Goal: Communication & Community: Answer question/provide support

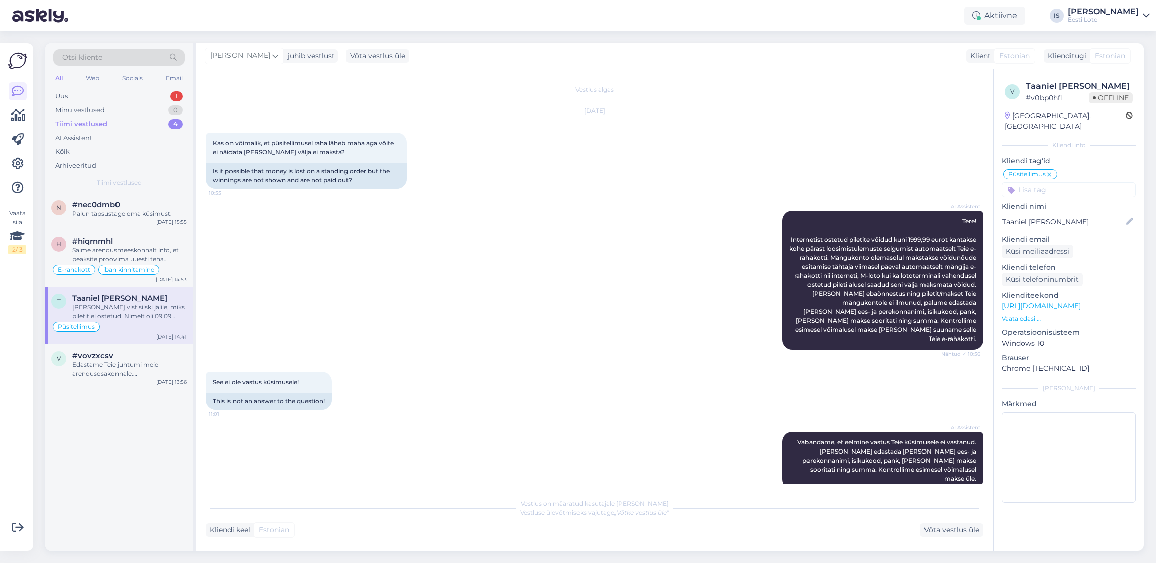
scroll to position [1560, 0]
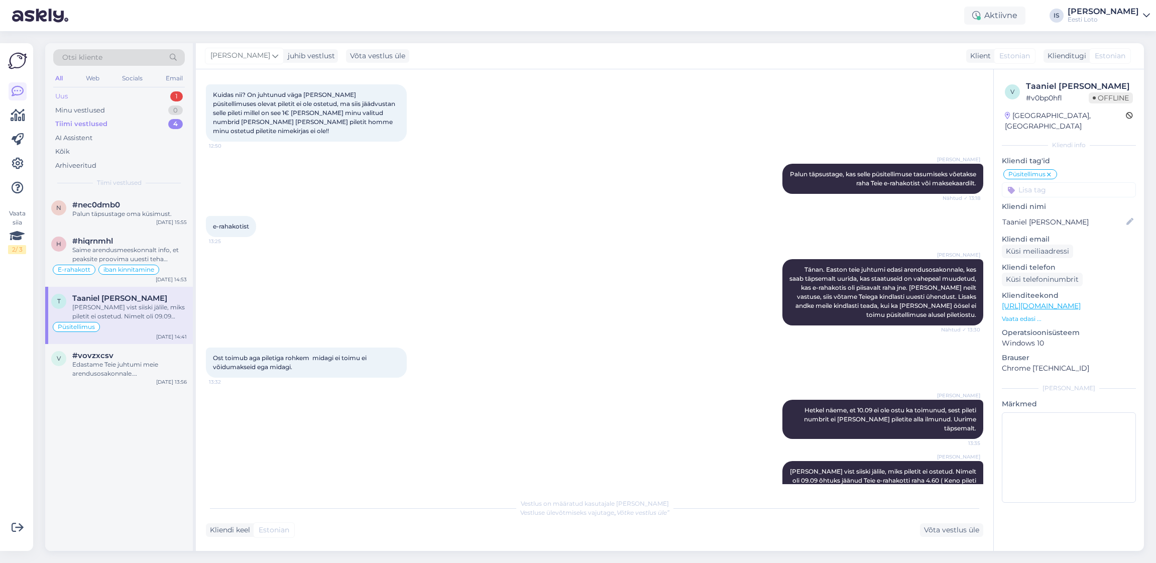
click at [64, 98] on div "Uus" at bounding box center [61, 96] width 13 height 10
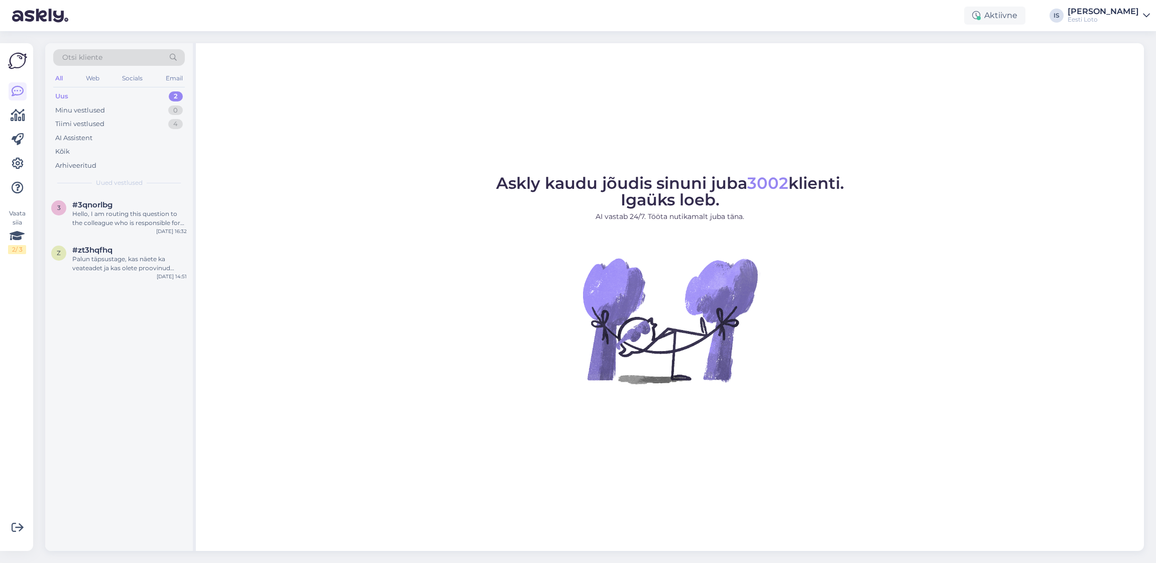
click at [62, 95] on div "Uus" at bounding box center [61, 96] width 13 height 10
click at [133, 220] on div "Hello, I am routing this question to the colleague who is responsible for this …" at bounding box center [129, 218] width 114 height 18
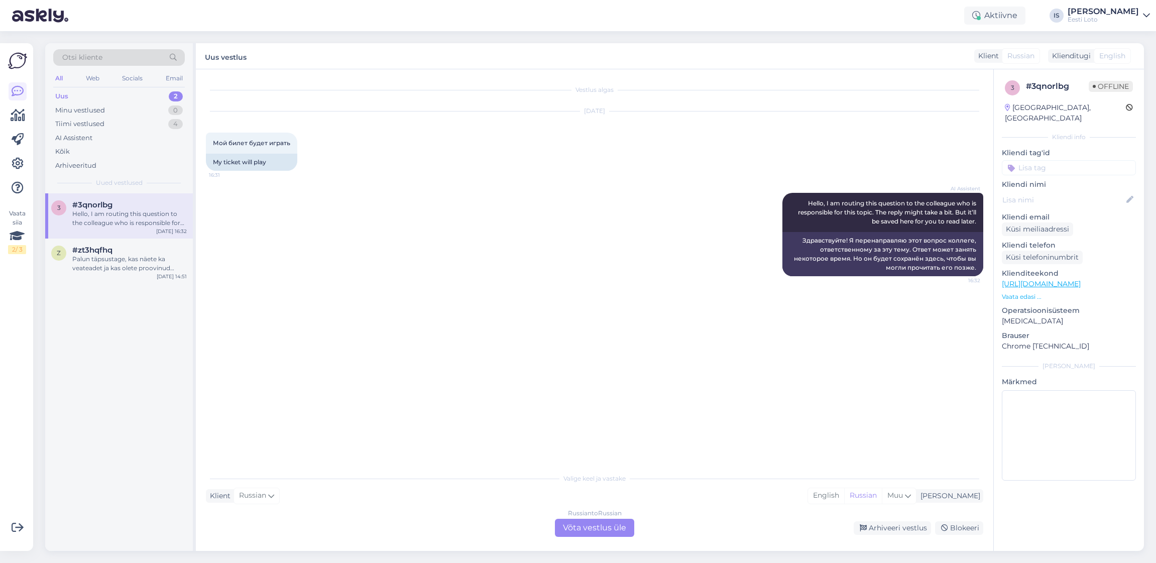
click at [601, 529] on div "Russian to Russian Võta vestlus üle" at bounding box center [594, 528] width 79 height 18
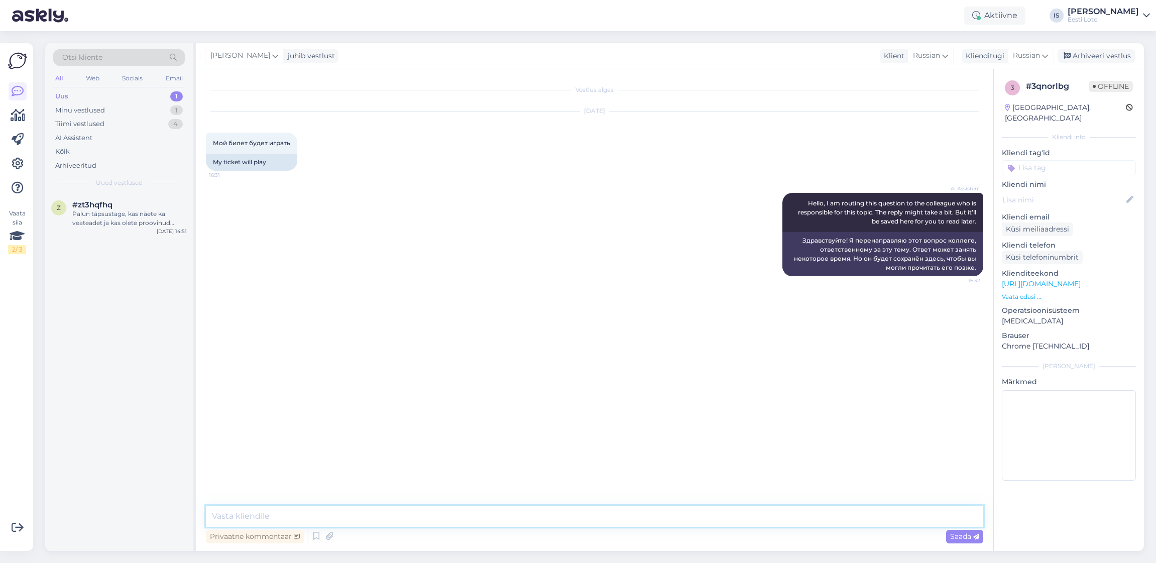
click at [583, 519] on textarea at bounding box center [594, 516] width 777 height 21
click at [1025, 53] on span "Russian" at bounding box center [1026, 55] width 27 height 11
click at [1005, 146] on link "Estonian" at bounding box center [1007, 147] width 110 height 16
click at [336, 517] on textarea at bounding box center [607, 518] width 751 height 17
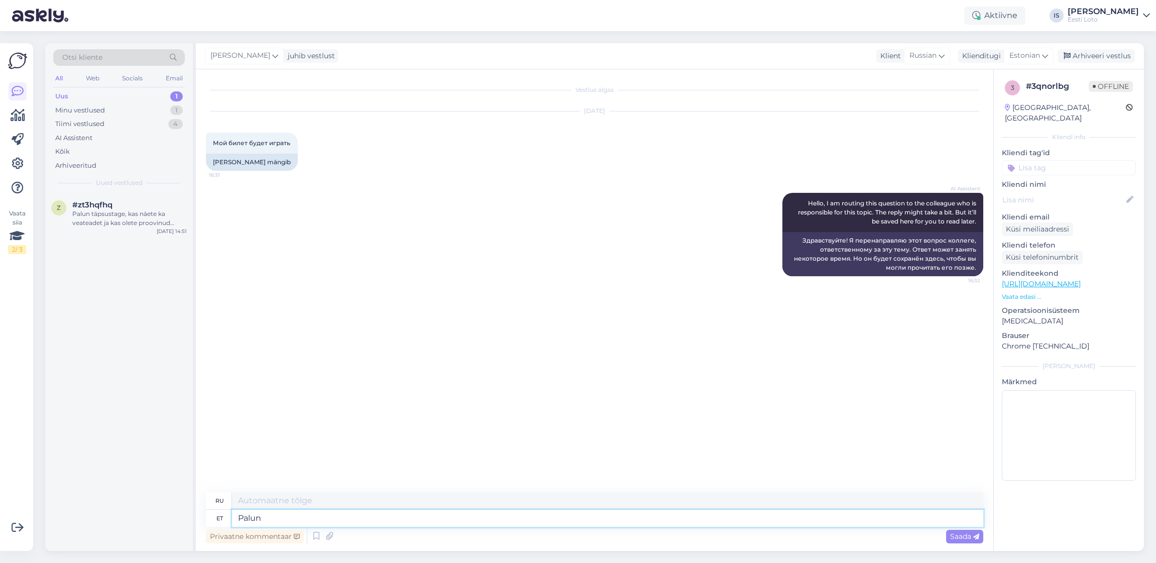
type textarea "Palun"
type textarea "Пожалуйста"
type textarea "Palun täpsustage"
type textarea "Пожалуйста, уточните"
type textarea "Palun täpsustage oma"
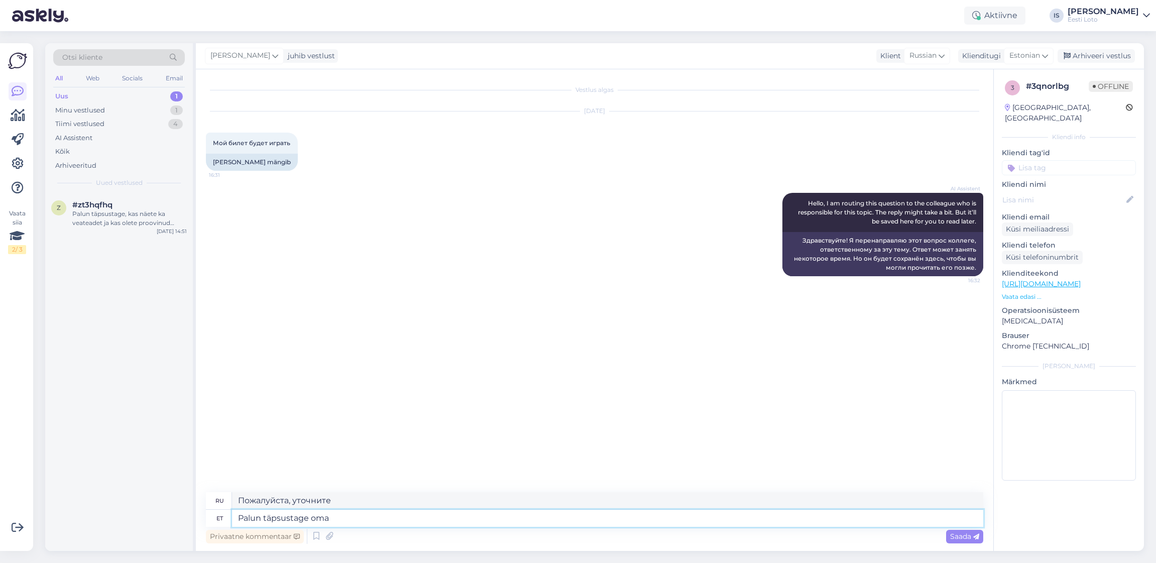
type textarea "Пожалуйста, укажите ваш"
type textarea "Palun täpsustage oma küs"
type textarea "Уточните, пожалуйста, Ваш вопрос."
type textarea "Palun täpsustage oma küsimust."
type textarea "Пожалуйста, уточните Ваш вопрос."
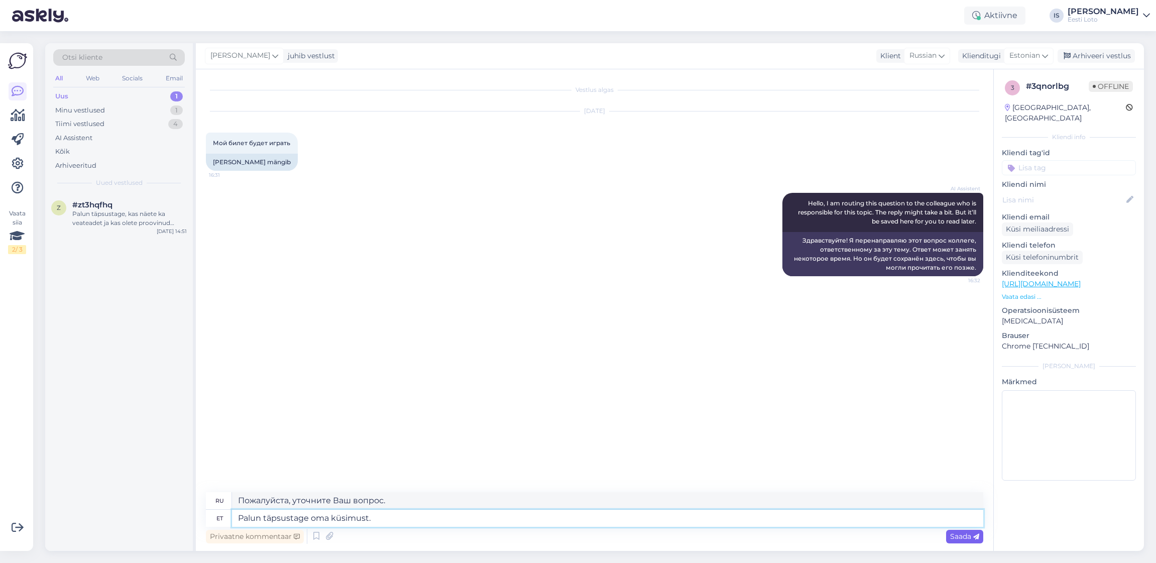
type textarea "Palun täpsustage oma küsimust."
click at [972, 534] on span "Saada" at bounding box center [964, 536] width 29 height 9
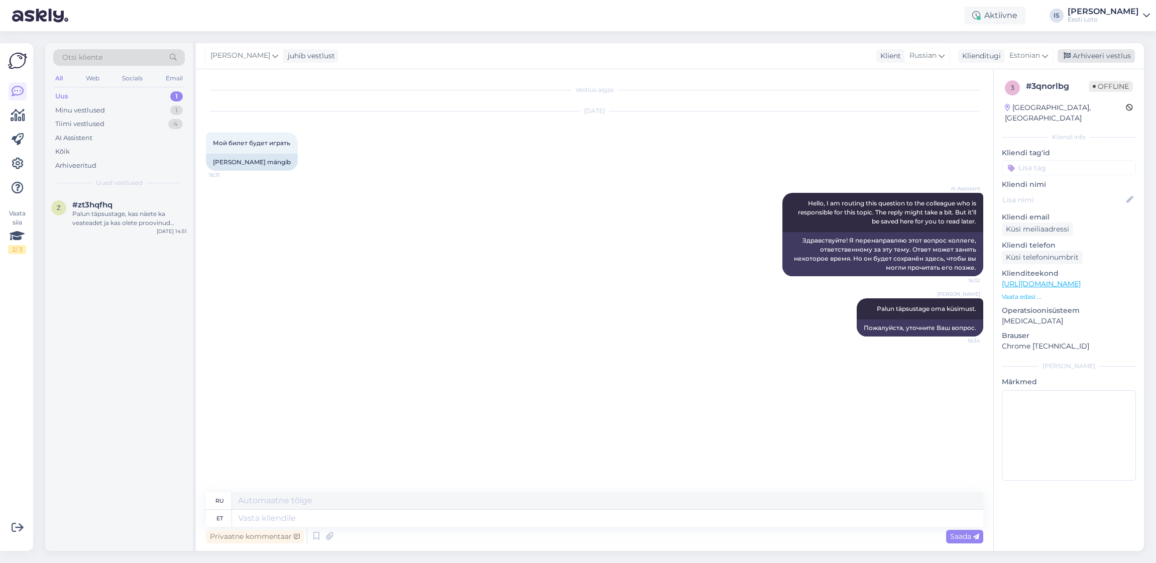
click at [1102, 59] on div "Arhiveeri vestlus" at bounding box center [1095, 56] width 77 height 14
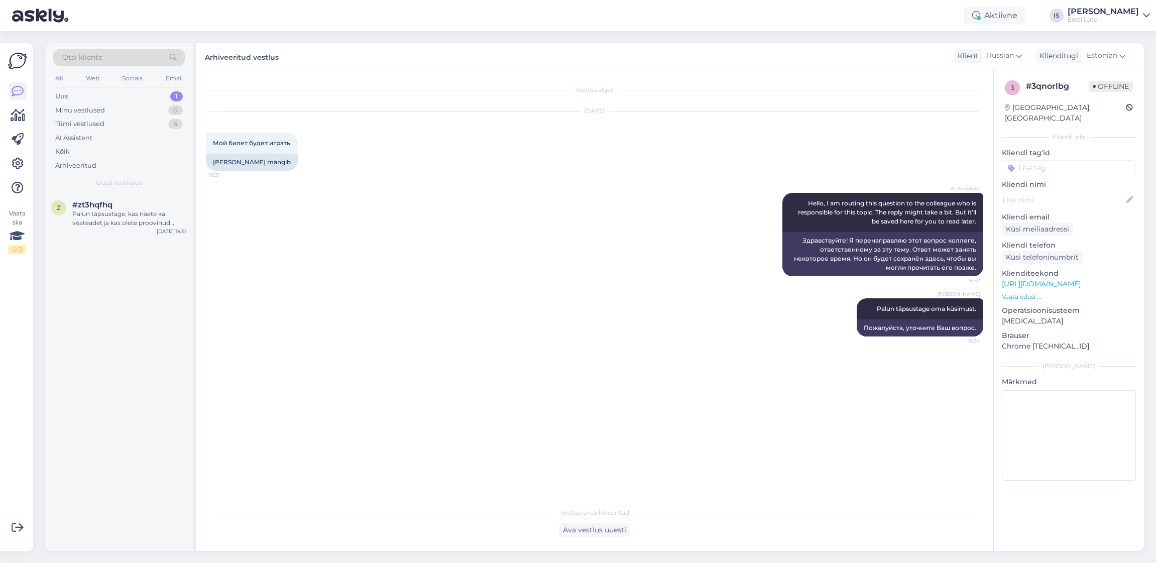
click at [67, 97] on div "Uus" at bounding box center [61, 96] width 13 height 10
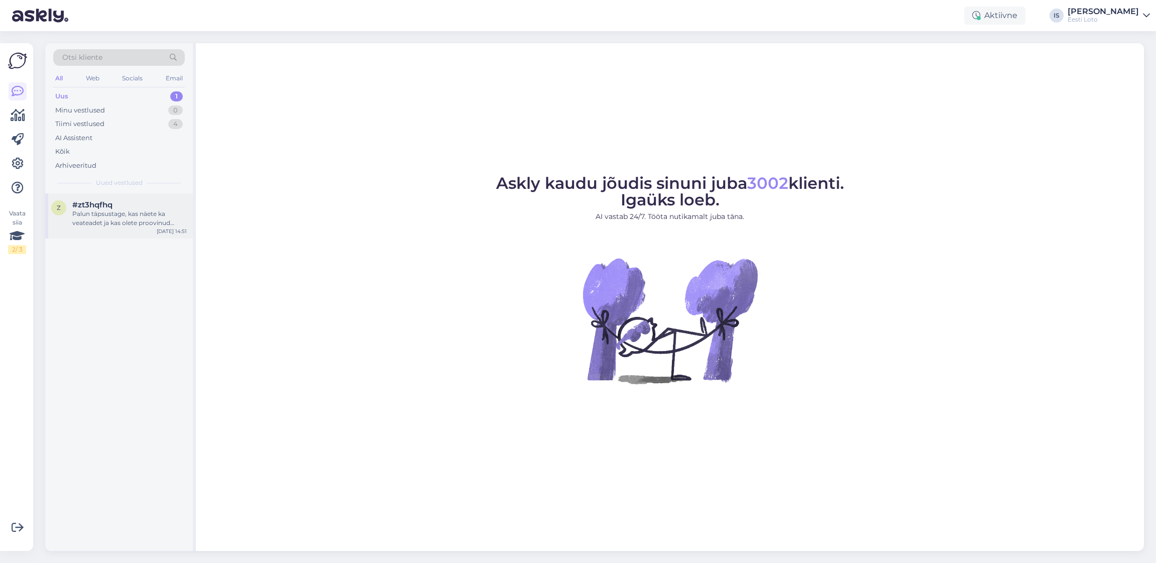
click at [140, 222] on div "Palun täpsustage, kas näete ka veateadet ja kas olete proovinud veebilehitseja …" at bounding box center [129, 218] width 114 height 18
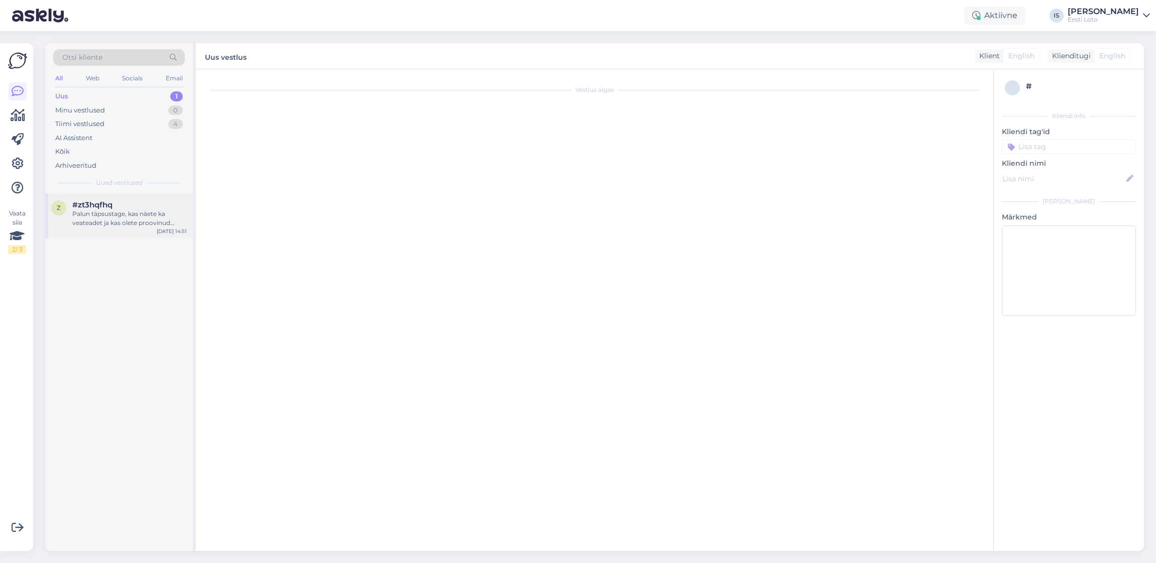
scroll to position [1283, 0]
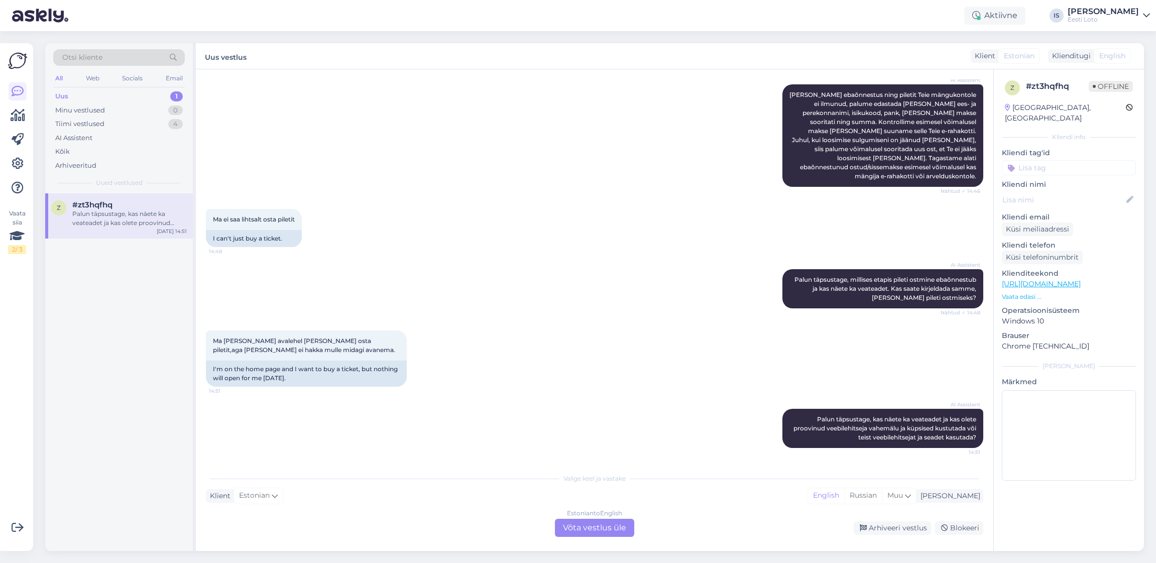
click at [279, 531] on div "Estonian to English Võta vestlus üle Arhiveeri vestlus Blokeeri" at bounding box center [594, 528] width 777 height 18
